Goal: Transaction & Acquisition: Download file/media

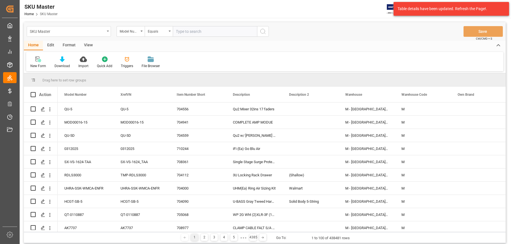
click at [107, 30] on div "SKU Master" at bounding box center [69, 31] width 84 height 11
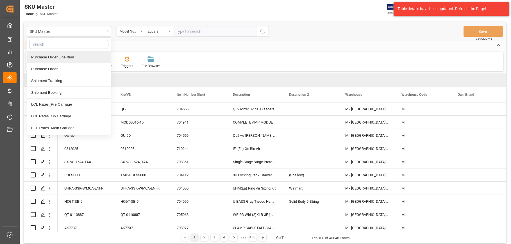
click at [58, 56] on div "Purchase Order Line Item" at bounding box center [69, 57] width 84 height 12
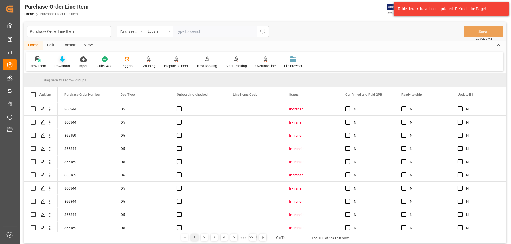
click at [62, 65] on div "Download" at bounding box center [62, 65] width 15 height 5
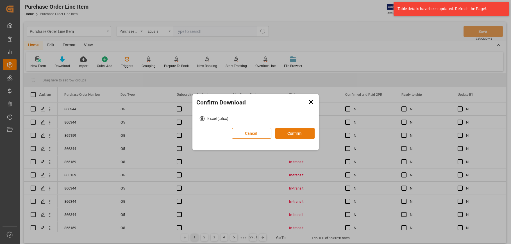
click at [293, 134] on button "Confirm" at bounding box center [294, 133] width 39 height 11
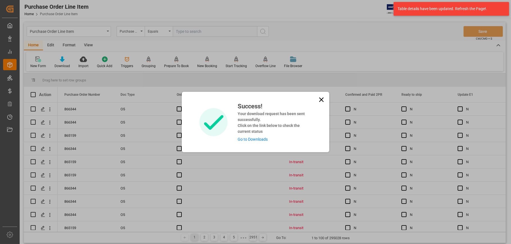
click at [321, 99] on icon at bounding box center [321, 99] width 4 height 4
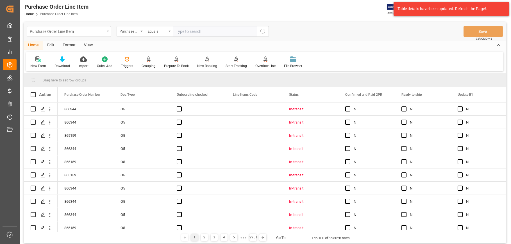
click at [107, 32] on div "Purchase Order Line Item" at bounding box center [69, 31] width 84 height 11
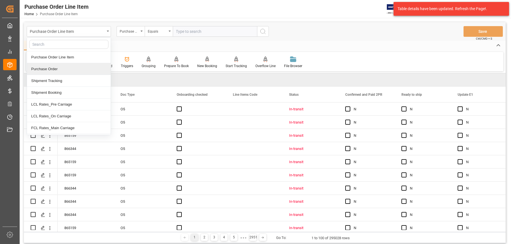
click at [47, 69] on div "Purchase Order" at bounding box center [69, 69] width 84 height 12
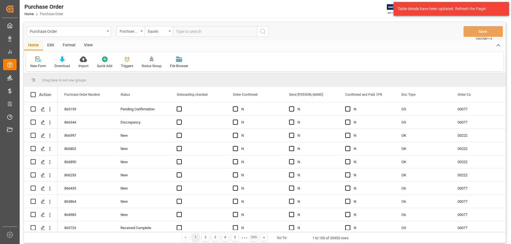
click at [61, 60] on icon at bounding box center [62, 59] width 5 height 6
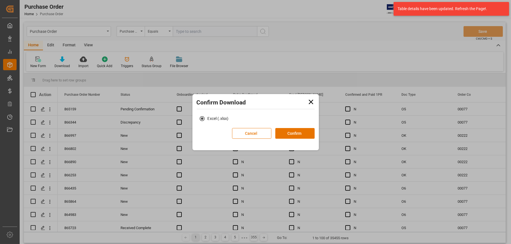
drag, startPoint x: 294, startPoint y: 133, endPoint x: 287, endPoint y: 128, distance: 9.0
click at [294, 133] on button "Confirm" at bounding box center [294, 133] width 39 height 11
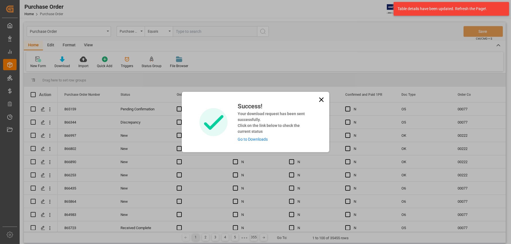
click at [326, 99] on div "Success! Your download request has been sent successfully. Click on the link be…" at bounding box center [255, 122] width 147 height 60
click at [319, 101] on icon at bounding box center [321, 100] width 8 height 8
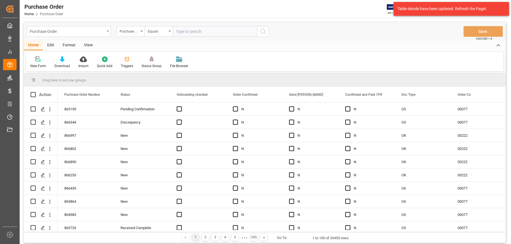
click at [107, 31] on icon "open menu" at bounding box center [108, 31] width 2 height 1
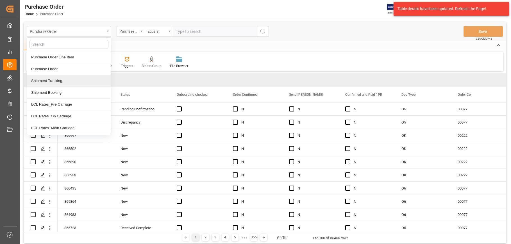
click at [45, 78] on div "Shipment Tracking" at bounding box center [69, 81] width 84 height 12
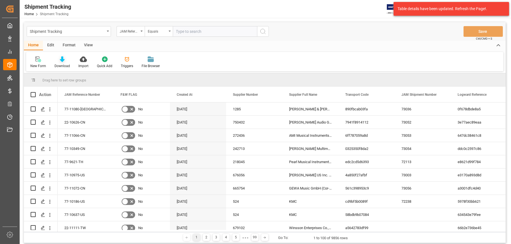
click at [62, 64] on div "Download" at bounding box center [62, 65] width 15 height 5
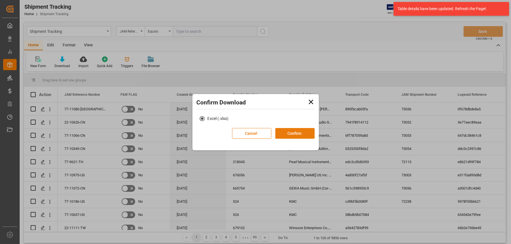
click at [299, 133] on button "Confirm" at bounding box center [294, 133] width 39 height 11
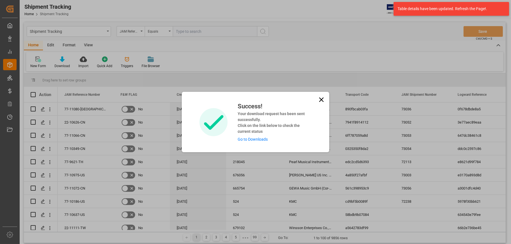
click at [321, 98] on icon at bounding box center [321, 100] width 8 height 8
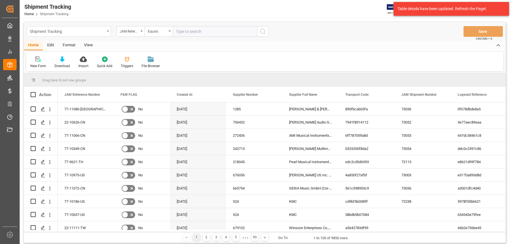
click at [108, 29] on div "Shipment Tracking" at bounding box center [69, 31] width 84 height 11
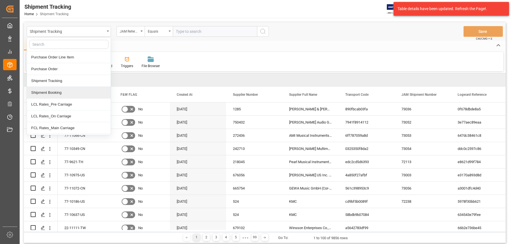
click at [52, 93] on div "Shipment Booking" at bounding box center [69, 93] width 84 height 12
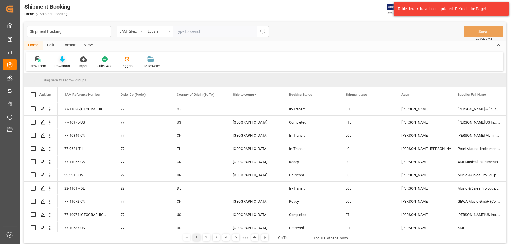
click at [60, 63] on div "Download" at bounding box center [62, 62] width 24 height 12
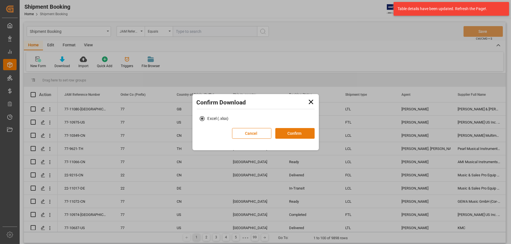
click at [292, 133] on button "Confirm" at bounding box center [294, 133] width 39 height 11
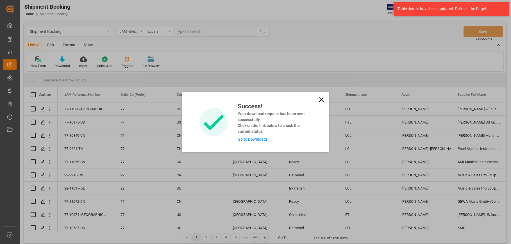
click at [252, 139] on link "Go to Downloads" at bounding box center [253, 139] width 30 height 4
